Goal: Task Accomplishment & Management: Use online tool/utility

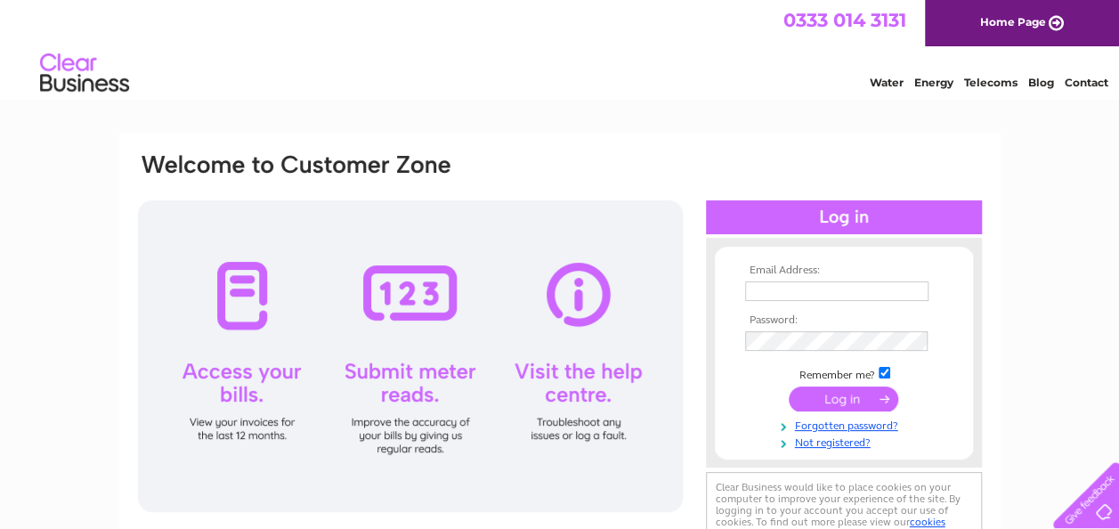
type input "gillian@seafieldseafoods.co.uk"
click at [851, 399] on input "submit" at bounding box center [844, 399] width 110 height 25
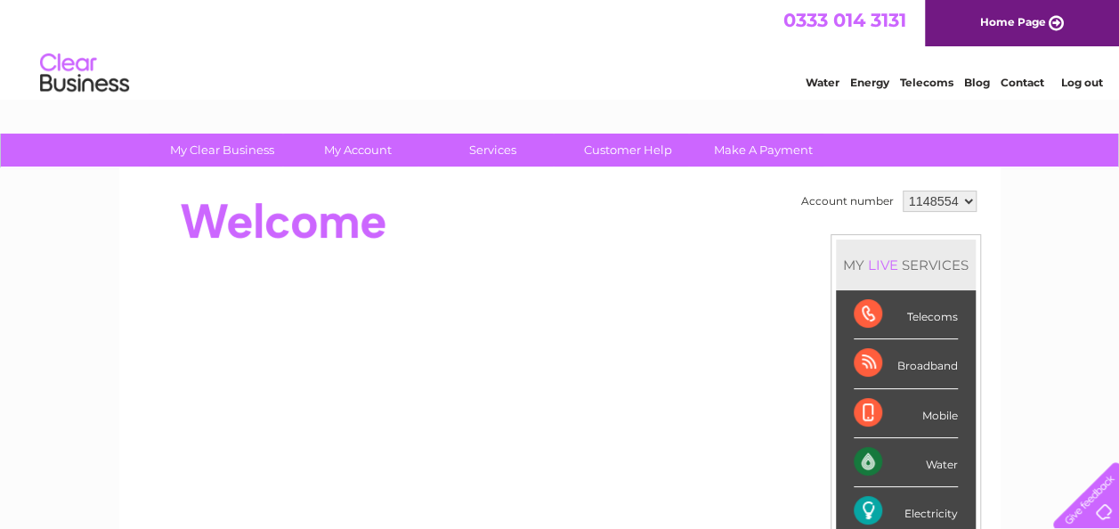
click at [367, 152] on link "My Account" at bounding box center [357, 150] width 147 height 33
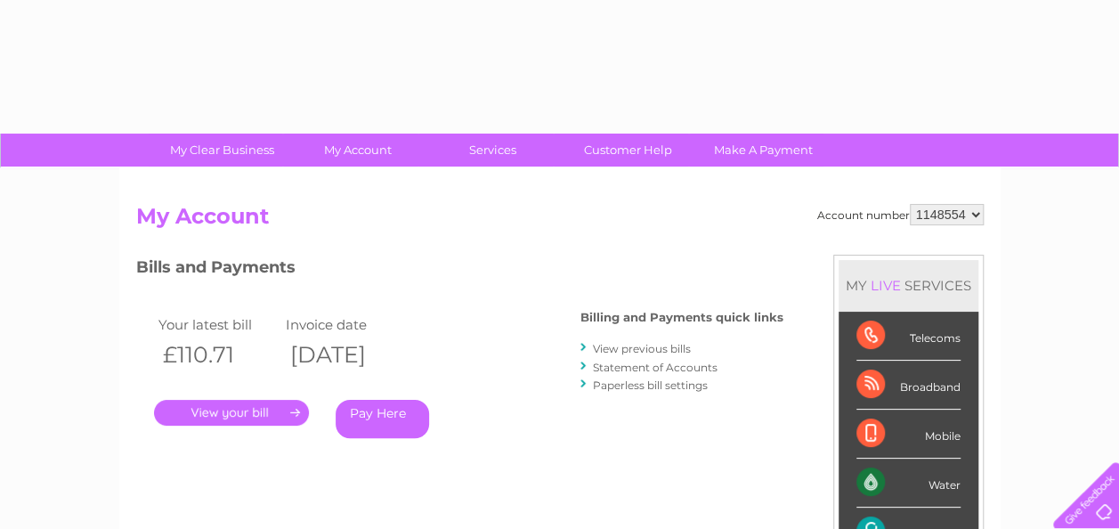
click at [513, 156] on link "Services" at bounding box center [492, 150] width 147 height 33
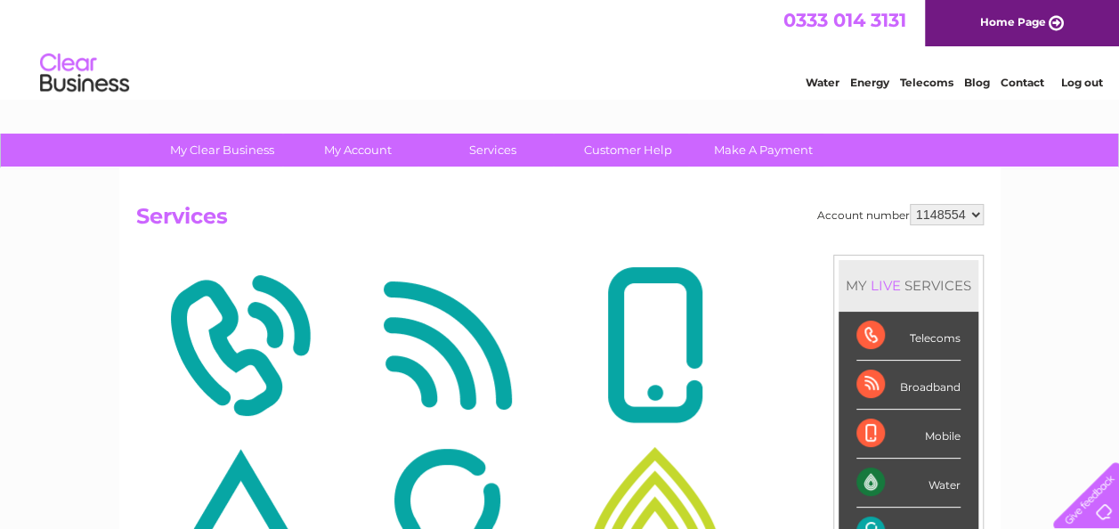
click at [490, 151] on link "Services" at bounding box center [492, 150] width 147 height 33
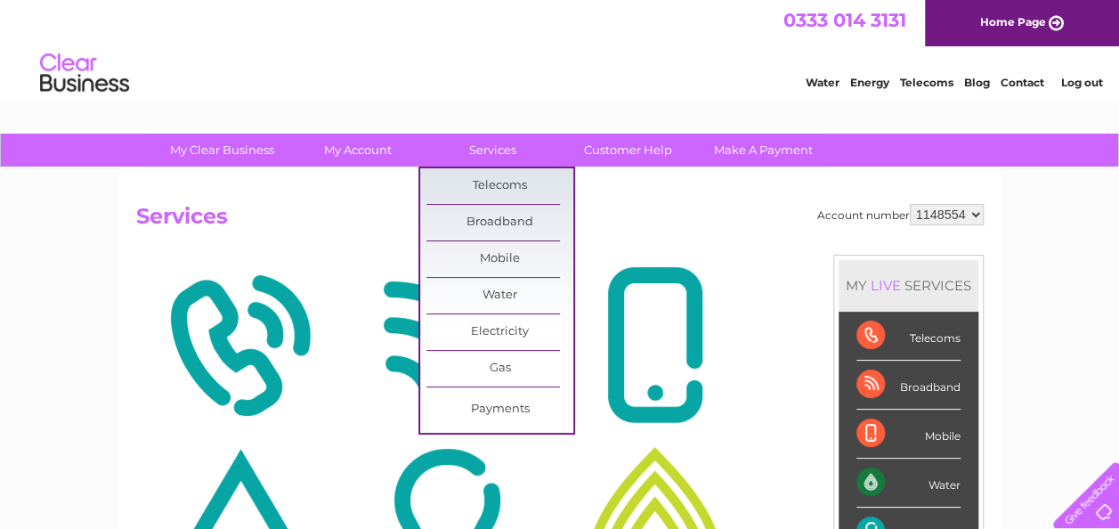
click at [542, 342] on link "Electricity" at bounding box center [500, 332] width 147 height 36
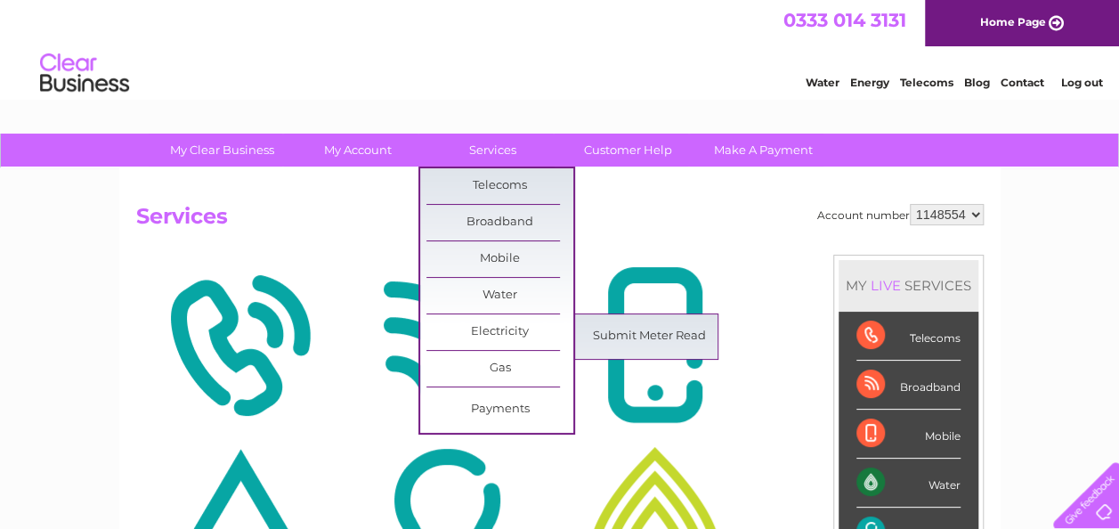
click at [654, 341] on link "Submit Meter Read" at bounding box center [649, 337] width 147 height 36
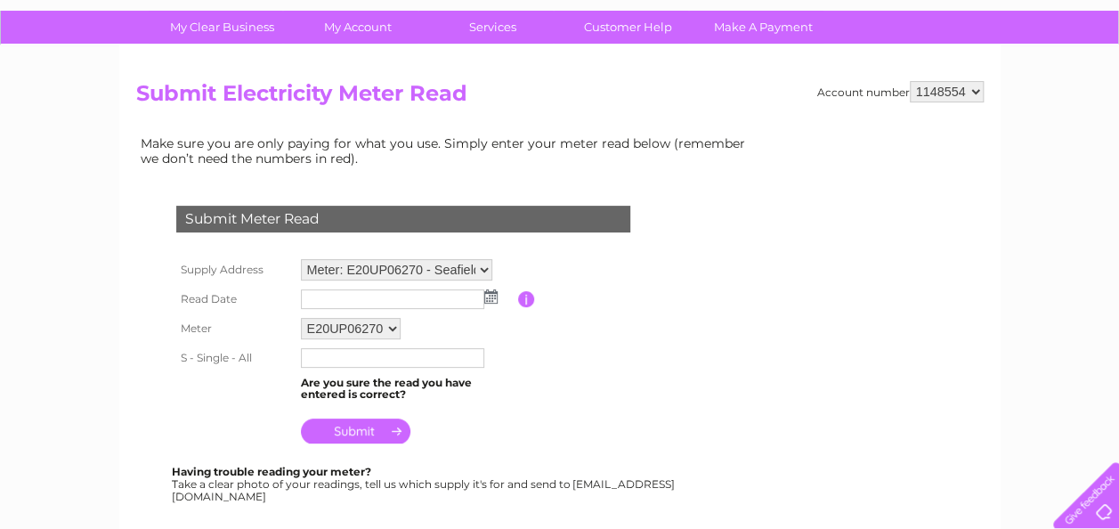
click at [477, 297] on input "text" at bounding box center [392, 299] width 183 height 20
click at [495, 301] on img at bounding box center [492, 297] width 13 height 14
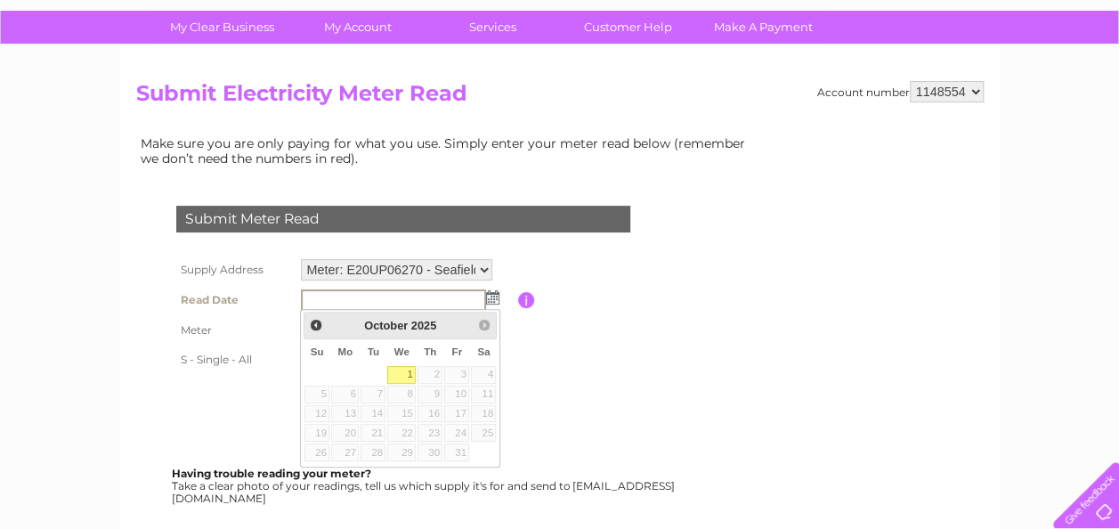
click at [403, 378] on link "1" at bounding box center [401, 375] width 28 height 18
type input "2025/10/01"
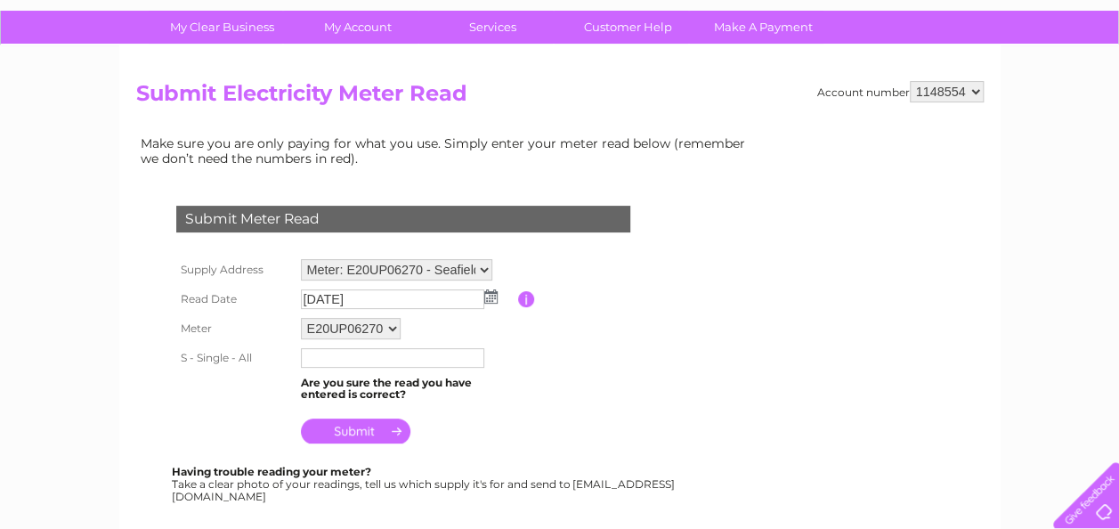
click at [441, 362] on input "text" at bounding box center [392, 358] width 183 height 20
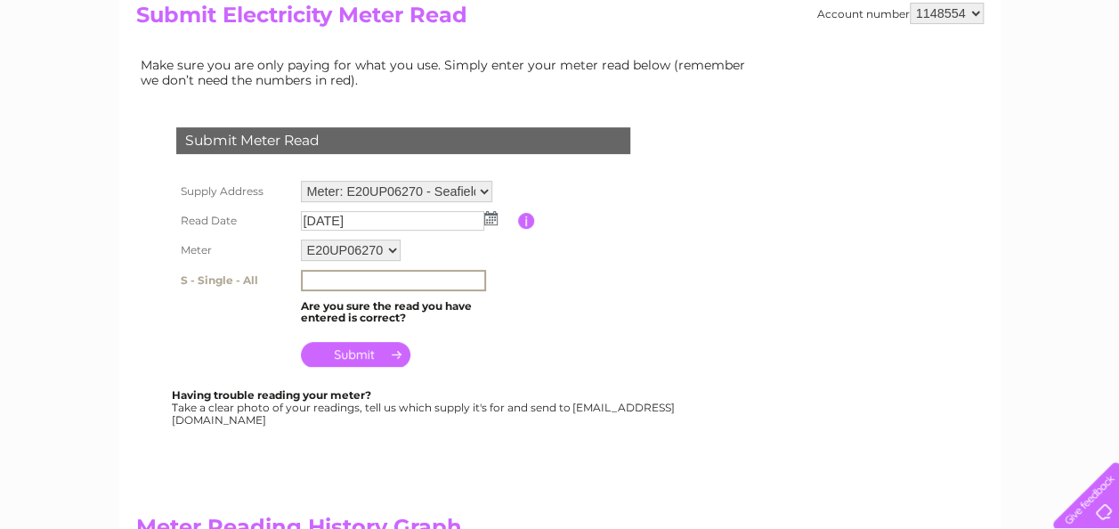
scroll to position [201, 0]
click at [424, 286] on input "text" at bounding box center [393, 280] width 185 height 21
type input "70148"
click at [370, 358] on input "submit" at bounding box center [356, 354] width 110 height 25
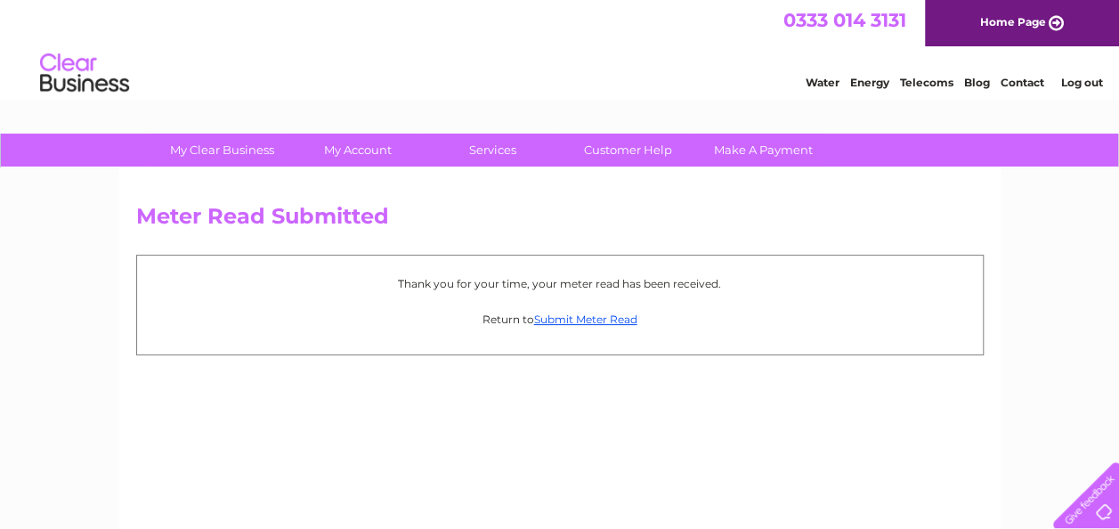
click at [499, 151] on link "Services" at bounding box center [492, 150] width 147 height 33
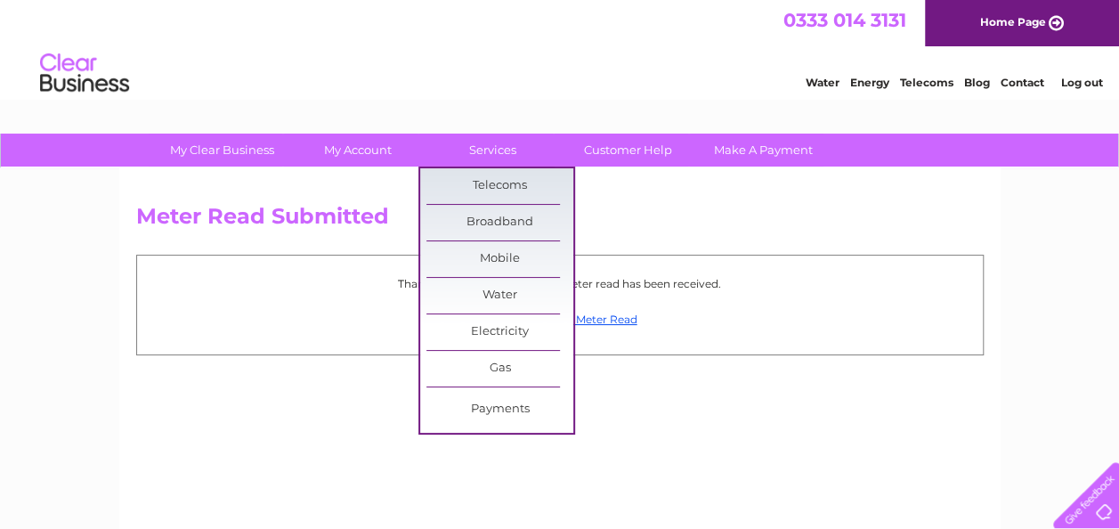
click at [549, 335] on link "Electricity" at bounding box center [500, 332] width 147 height 36
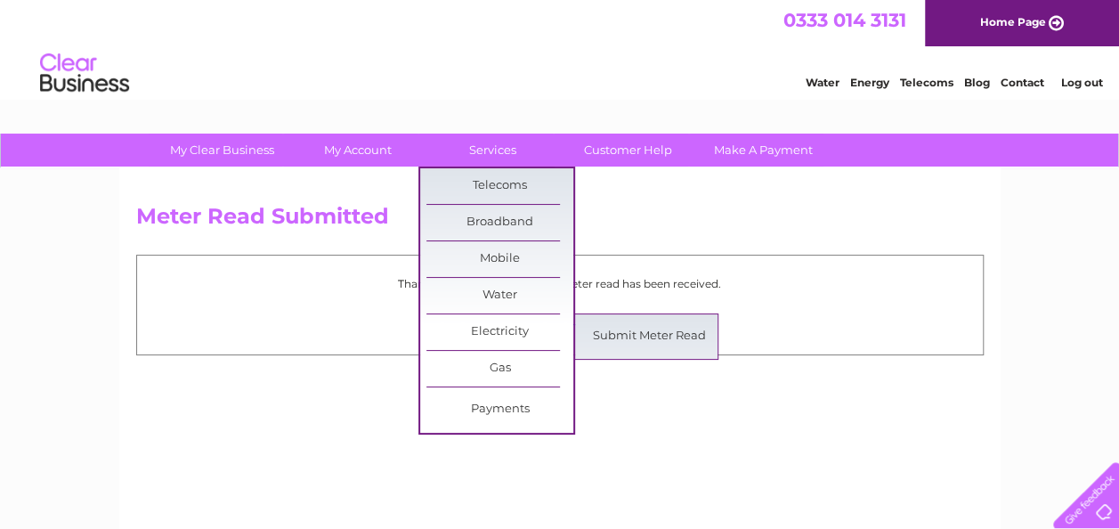
click at [660, 344] on link "Submit Meter Read" at bounding box center [649, 337] width 147 height 36
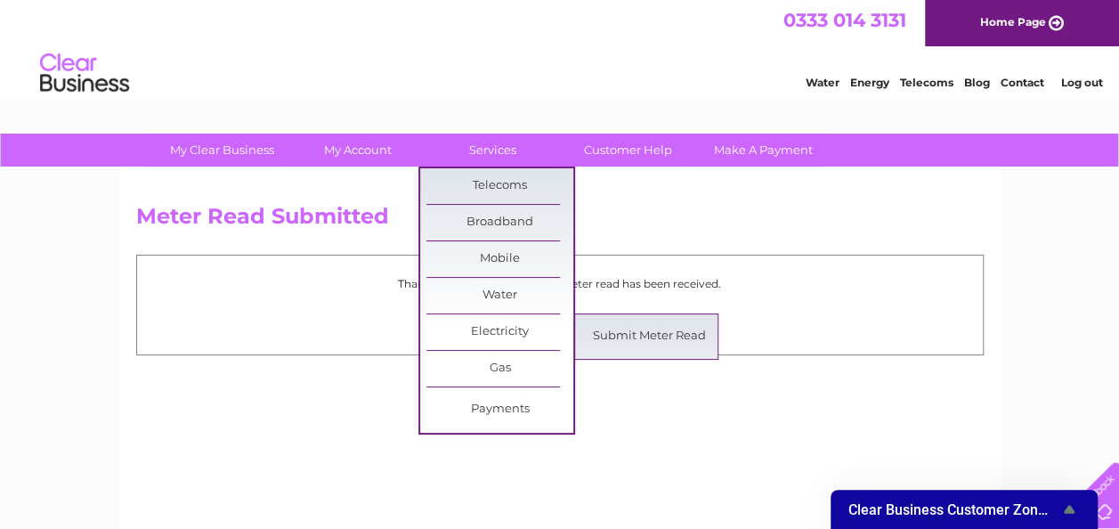
click at [647, 340] on link "Submit Meter Read" at bounding box center [649, 337] width 147 height 36
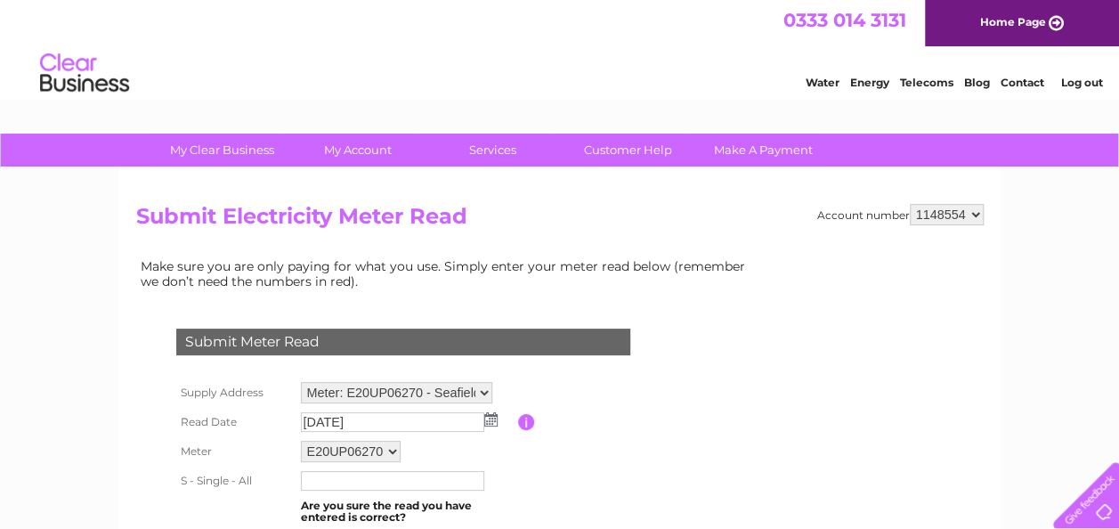
click at [388, 476] on input "text" at bounding box center [392, 481] width 183 height 20
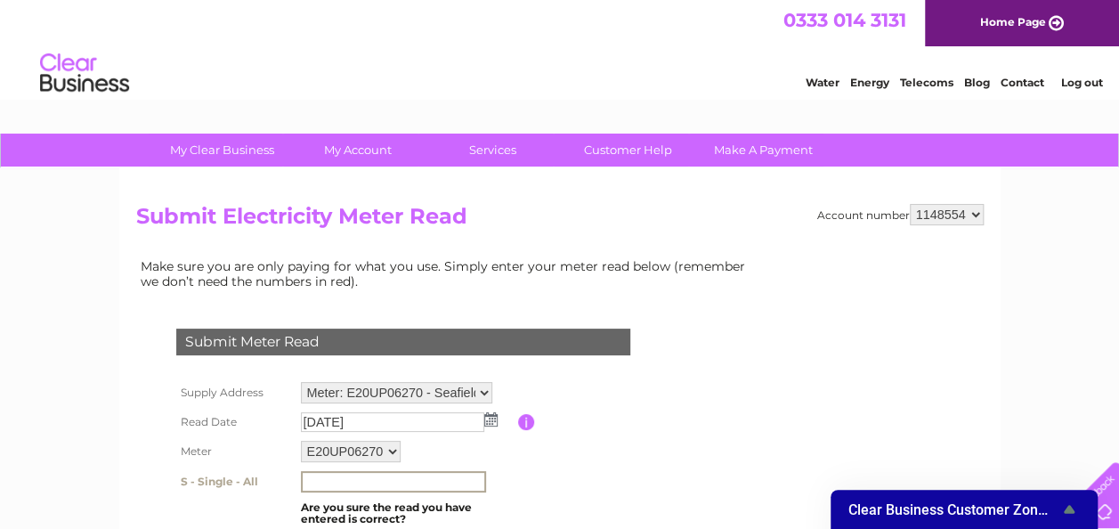
click at [506, 155] on link "Services" at bounding box center [492, 150] width 147 height 33
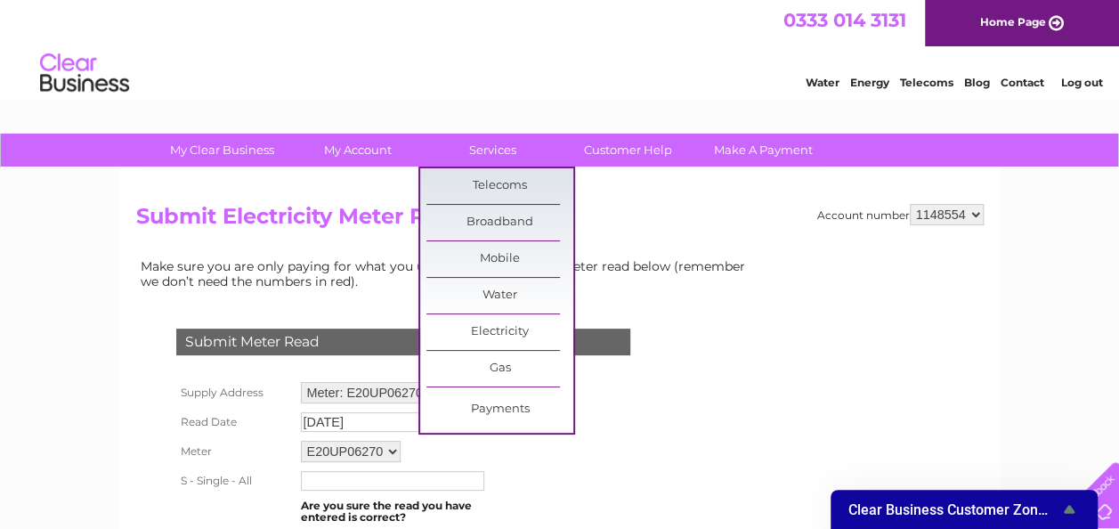
click at [538, 303] on link "Water" at bounding box center [500, 296] width 147 height 36
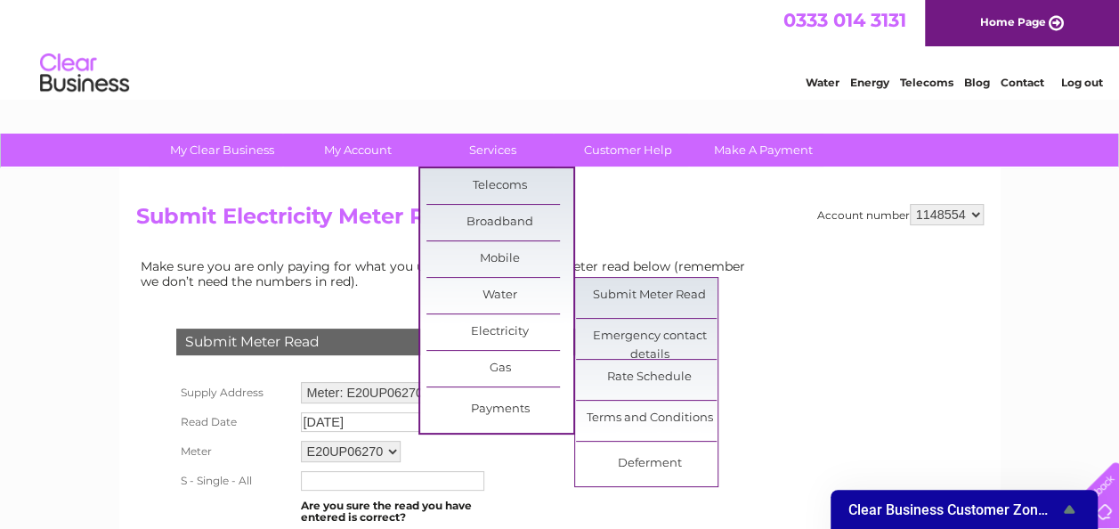
click at [683, 298] on link "Submit Meter Read" at bounding box center [649, 296] width 147 height 36
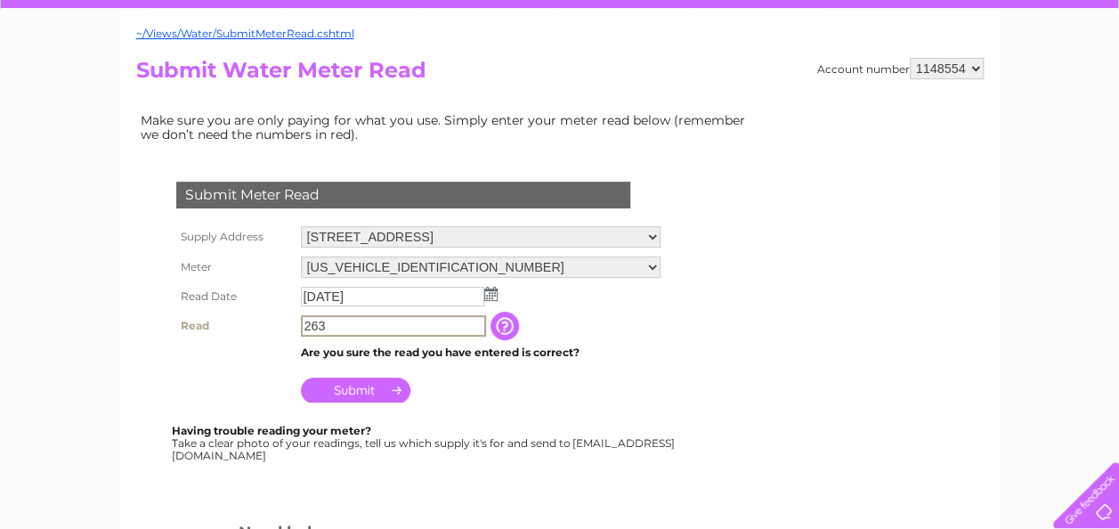
type input "263"
click at [367, 396] on input "Submit" at bounding box center [356, 390] width 110 height 25
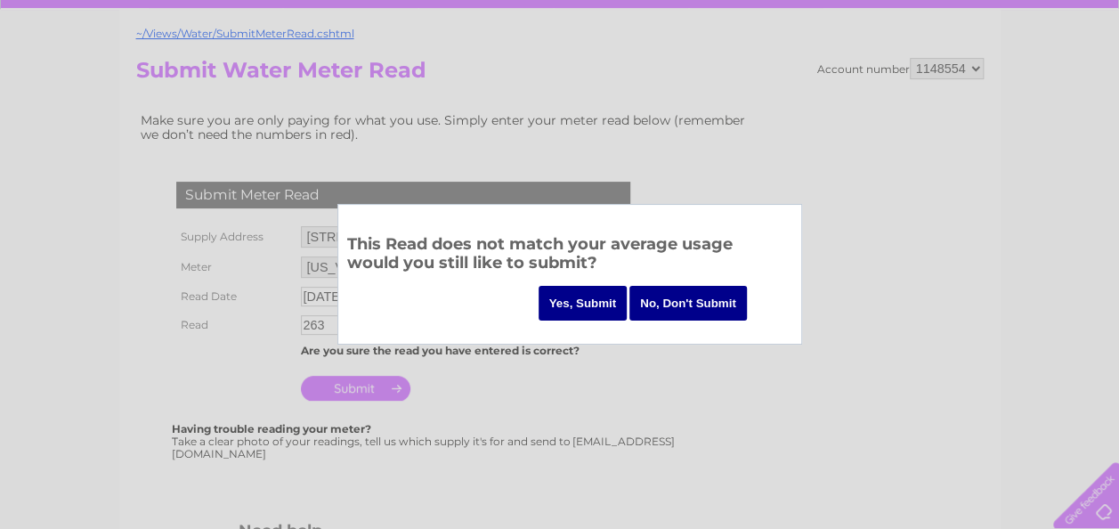
click at [600, 297] on input "Yes, Submit" at bounding box center [583, 303] width 89 height 35
